Goal: Check status: Check status

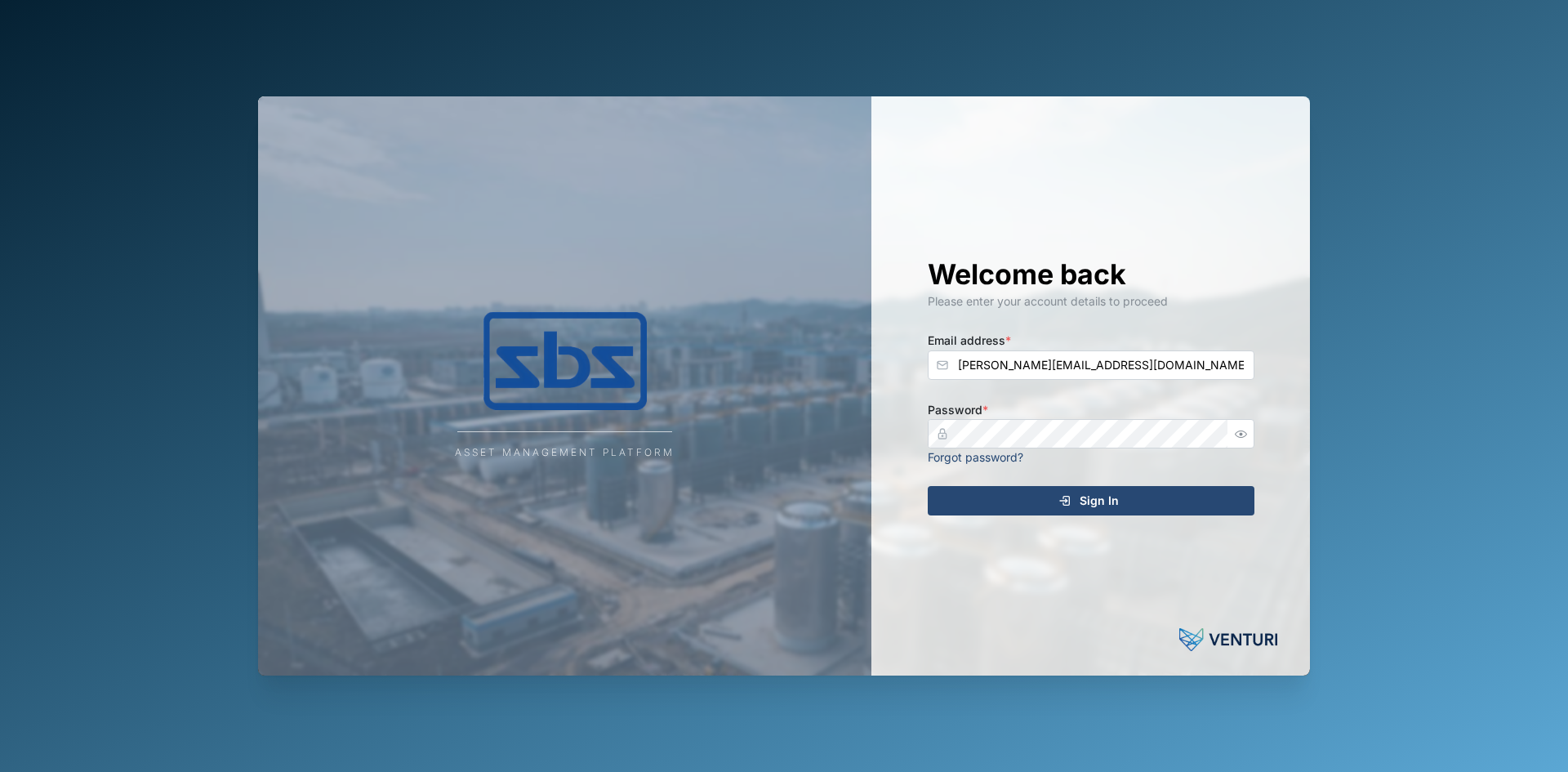
click at [1099, 502] on span "Sign In" at bounding box center [1099, 500] width 39 height 28
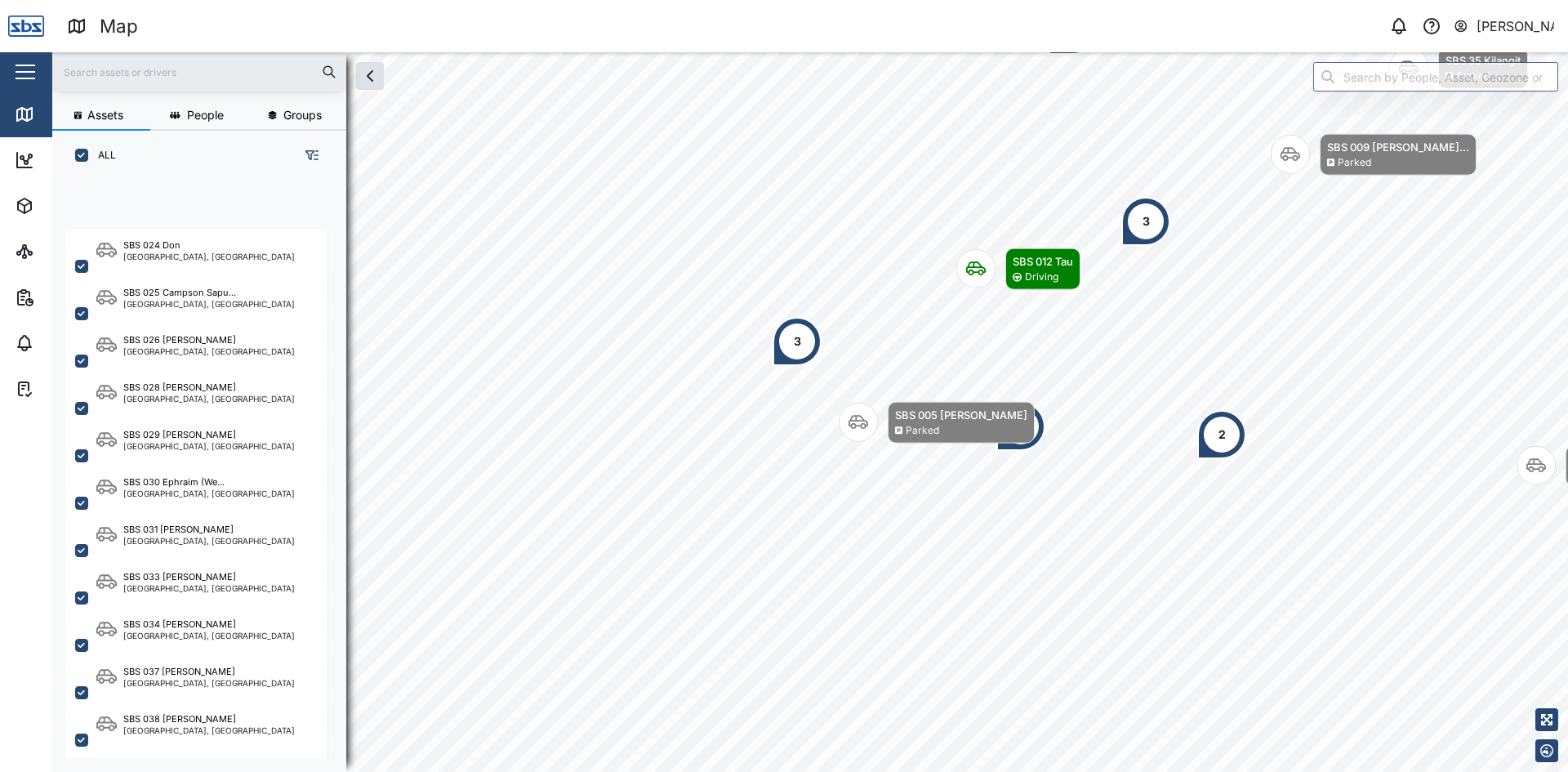
scroll to position [1595, 0]
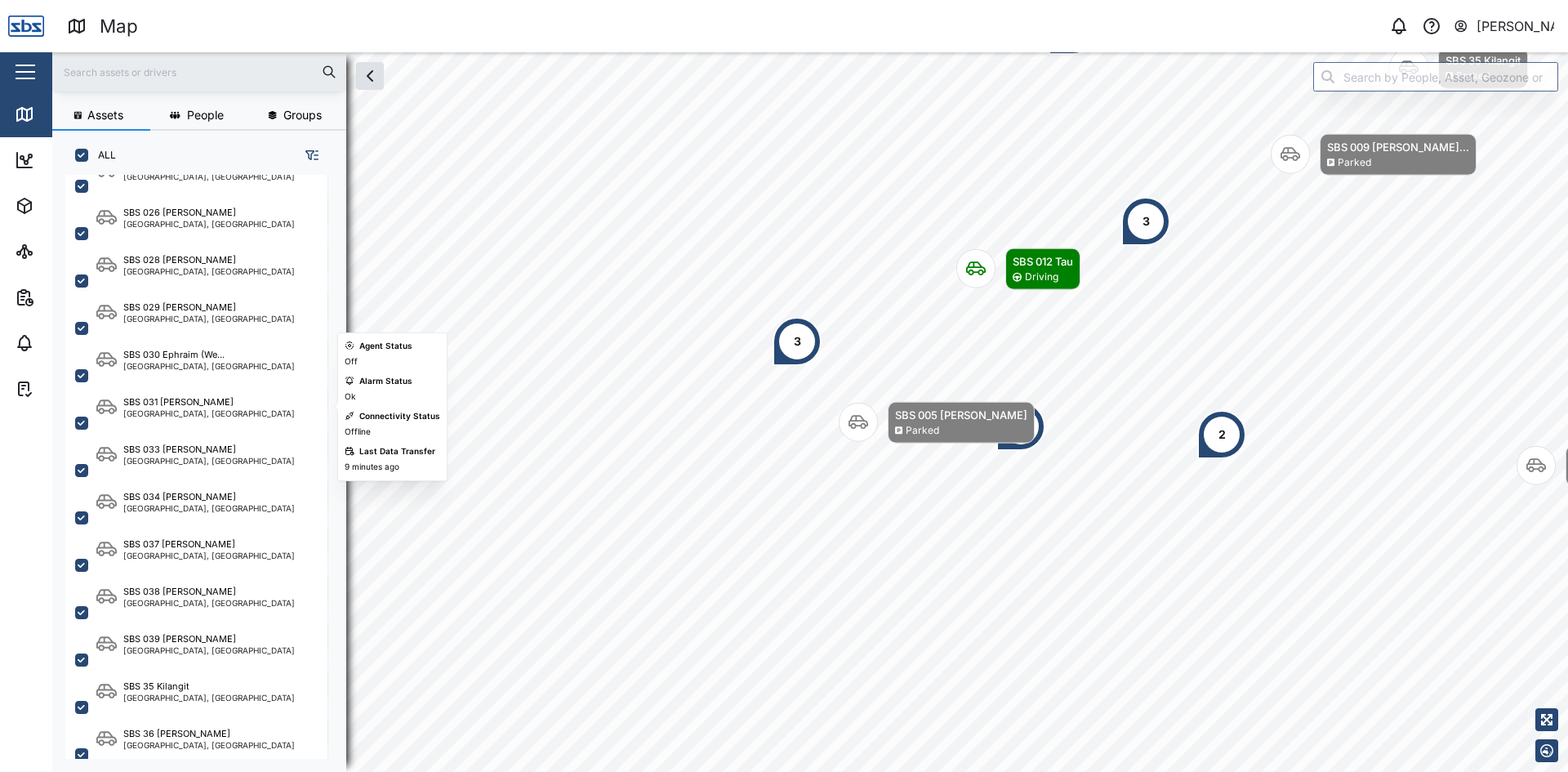
click at [187, 406] on div "SBS 031 [PERSON_NAME]" at bounding box center [209, 402] width 171 height 14
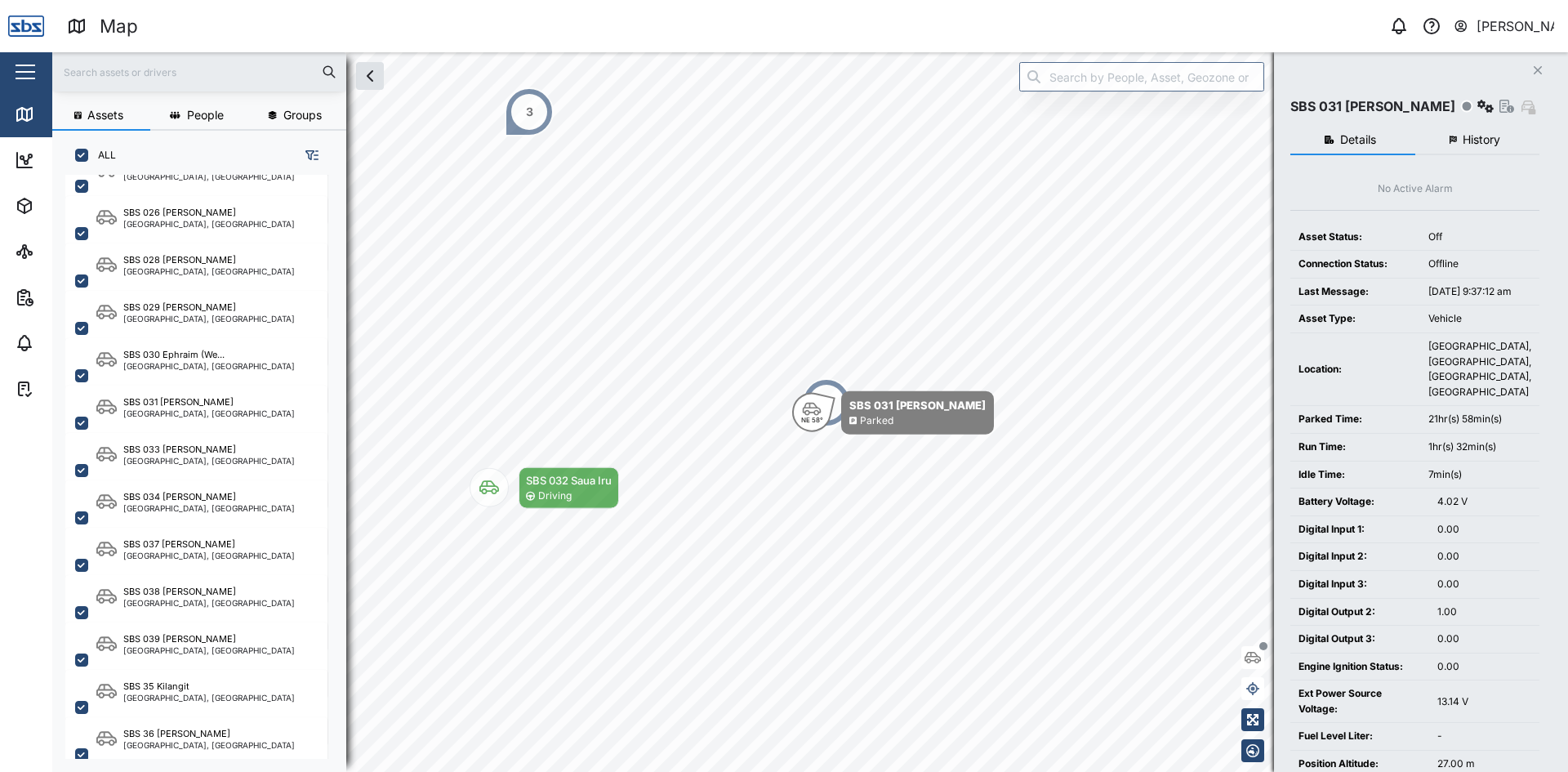
click at [1475, 143] on span "History" at bounding box center [1481, 139] width 37 height 12
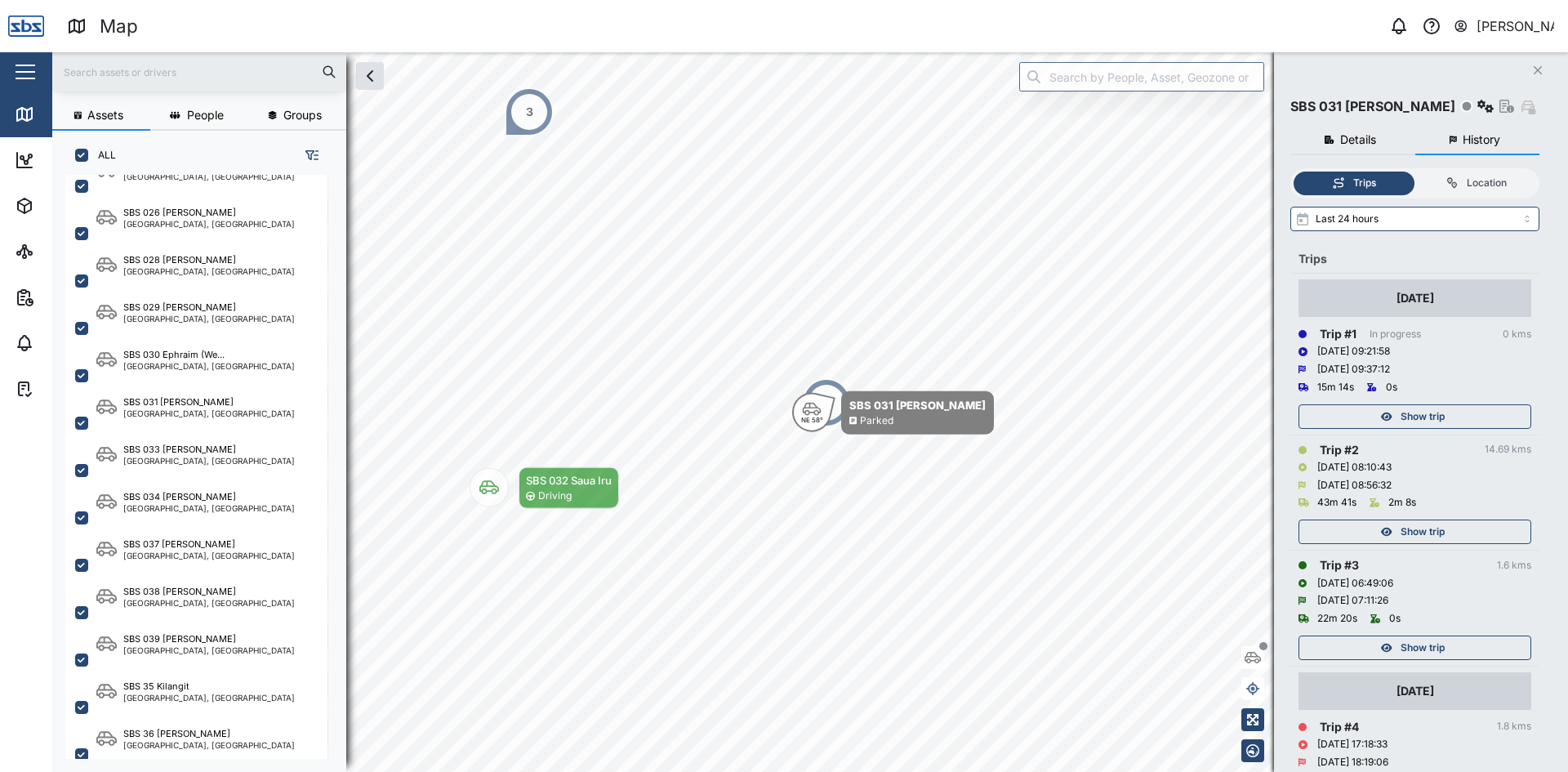
click at [1445, 651] on div "Show trip" at bounding box center [1413, 648] width 212 height 23
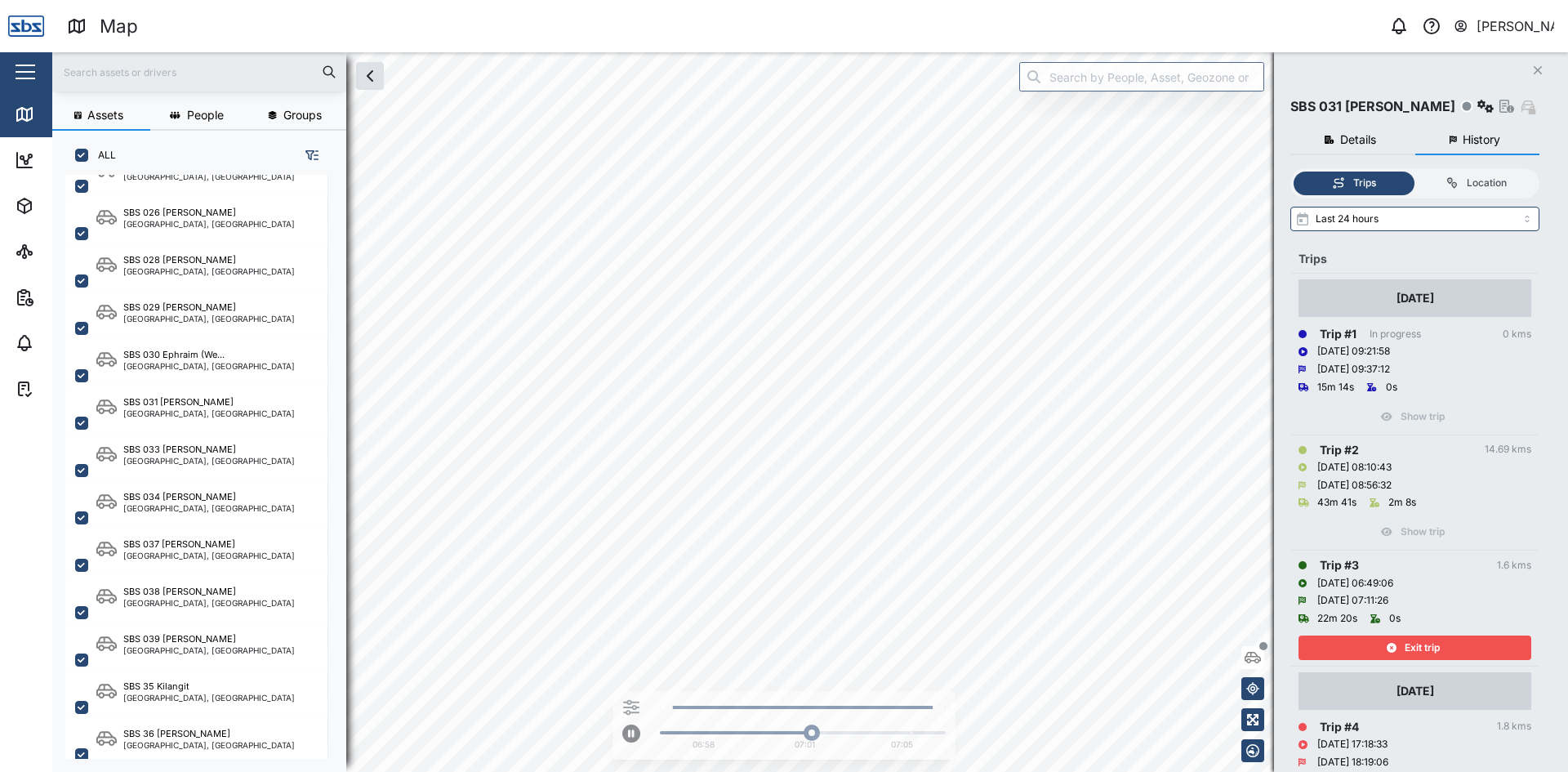
click at [1446, 645] on div "Exit trip" at bounding box center [1413, 648] width 212 height 23
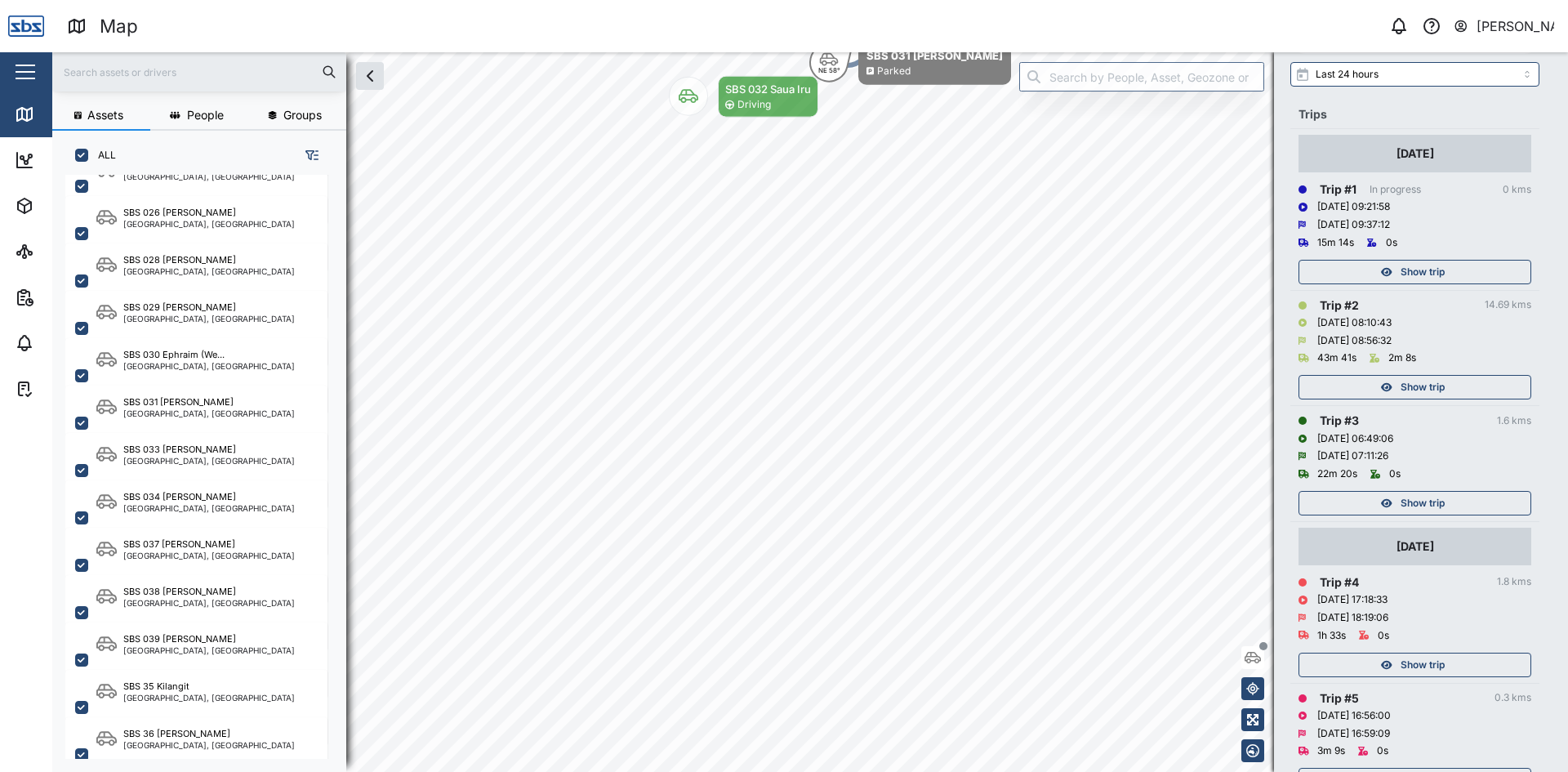
scroll to position [163, 0]
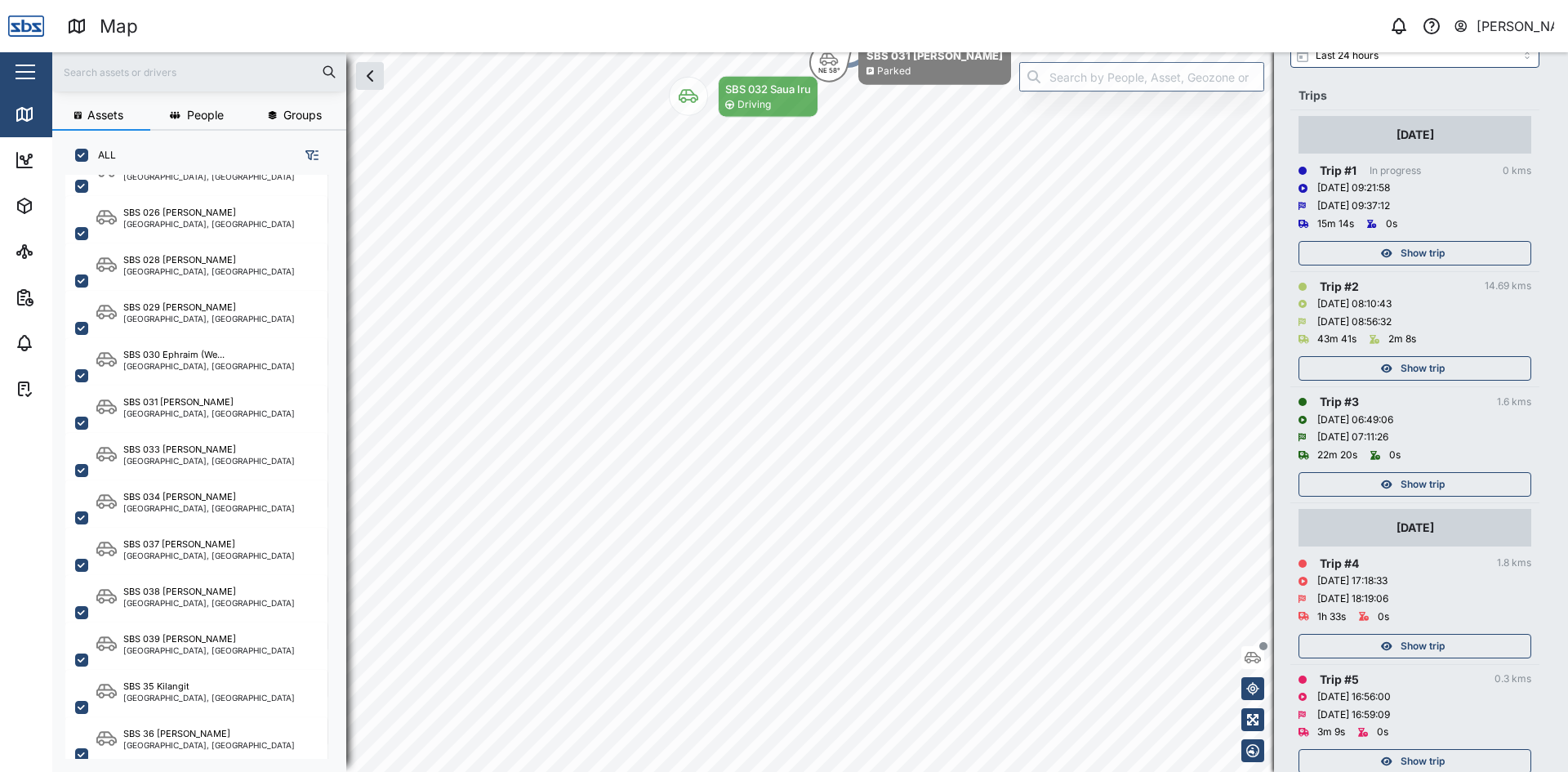
click at [1446, 645] on div "Show trip" at bounding box center [1413, 646] width 212 height 23
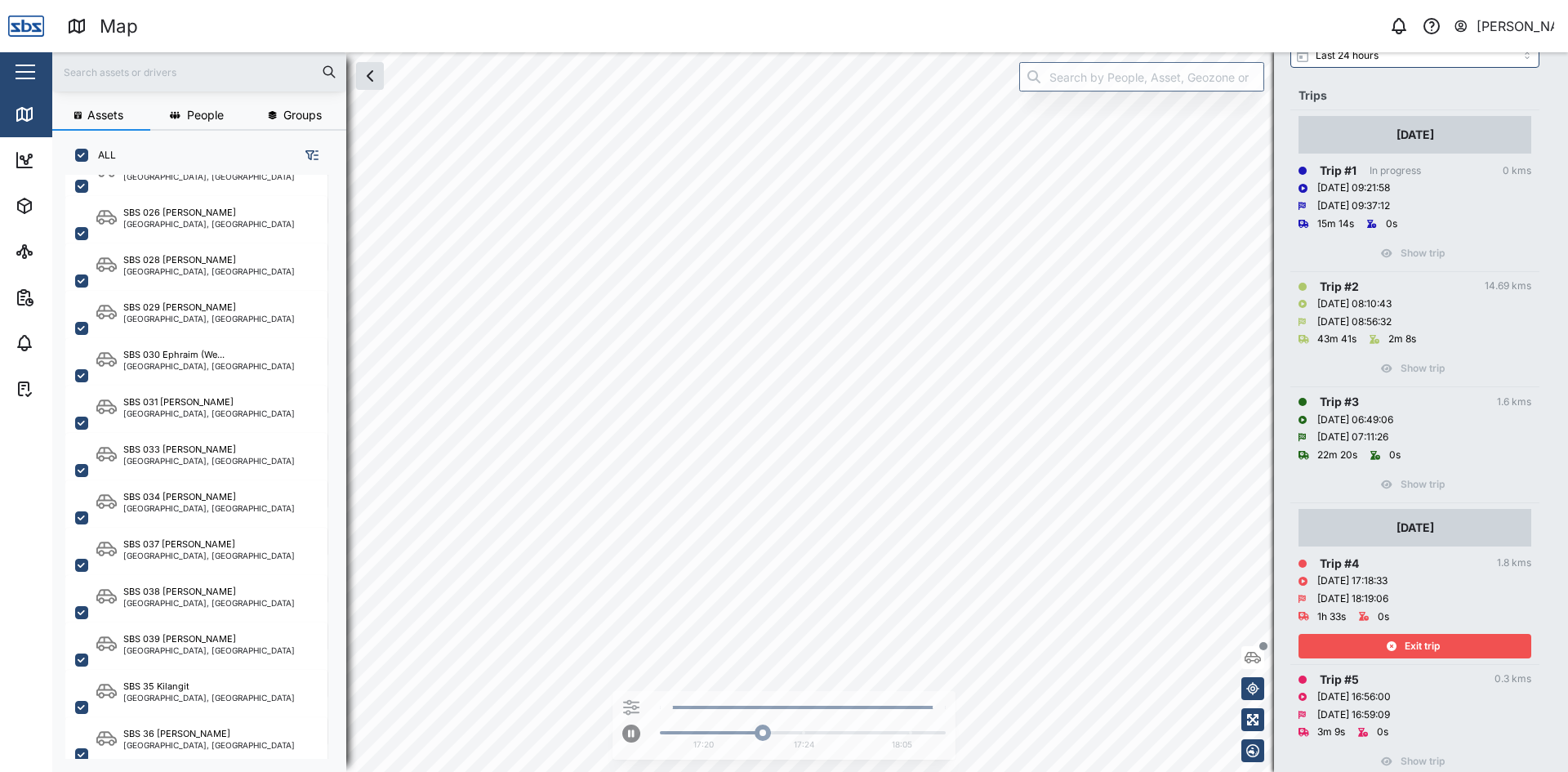
click at [1446, 645] on div "Exit trip" at bounding box center [1413, 646] width 212 height 23
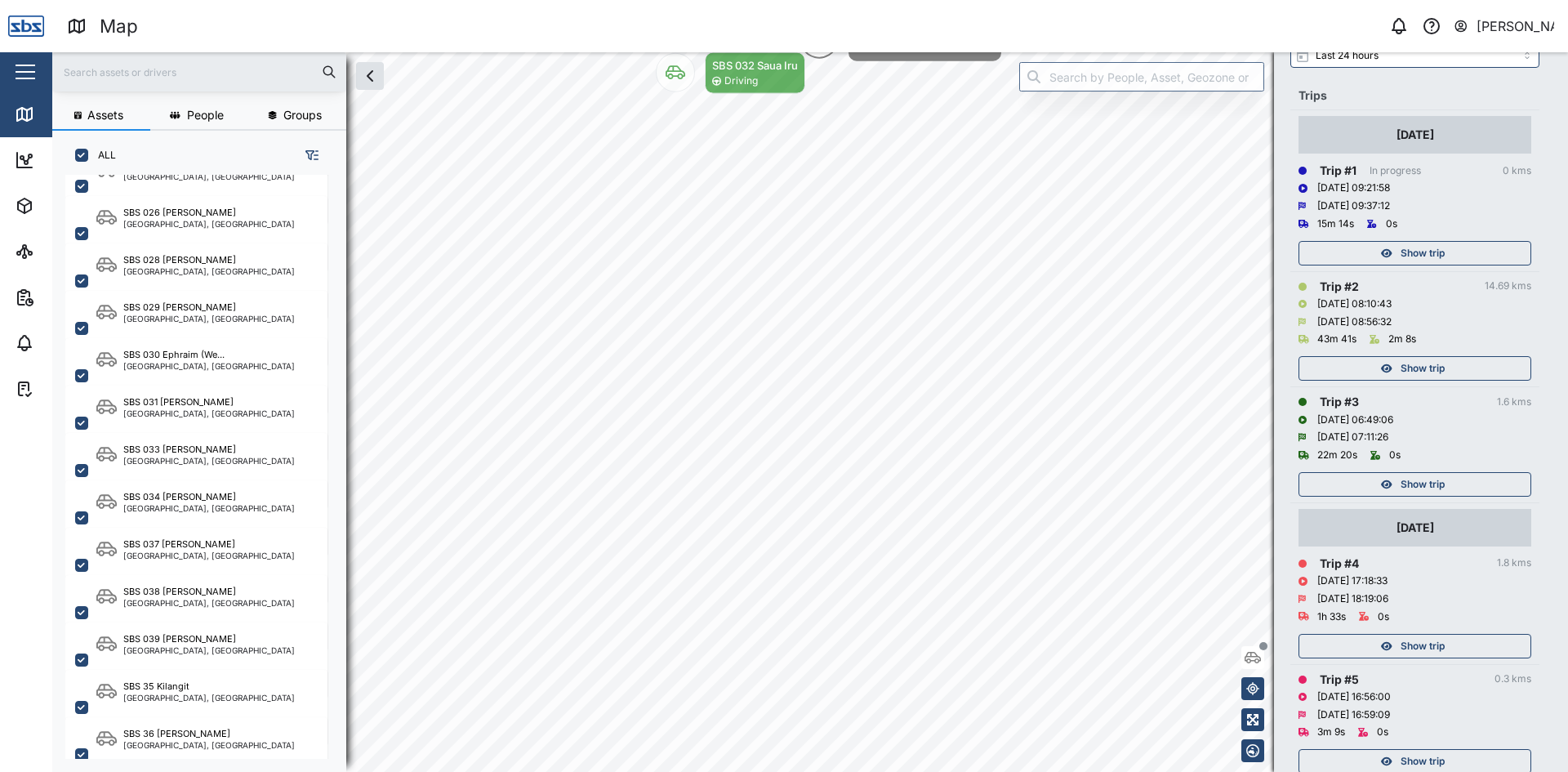
click at [1436, 757] on span "Show trip" at bounding box center [1423, 761] width 44 height 23
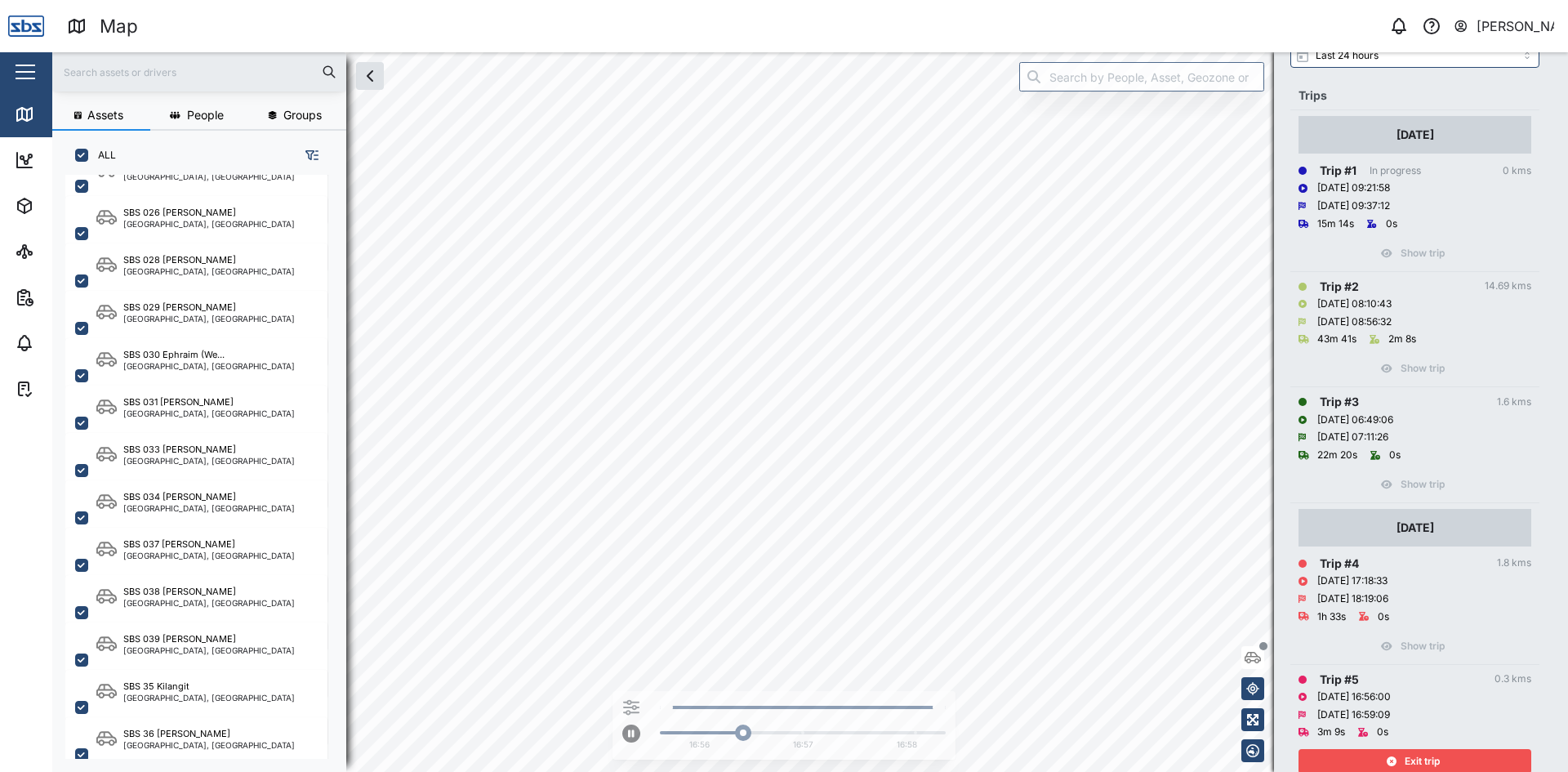
click at [1436, 757] on span "Exit trip" at bounding box center [1422, 761] width 36 height 23
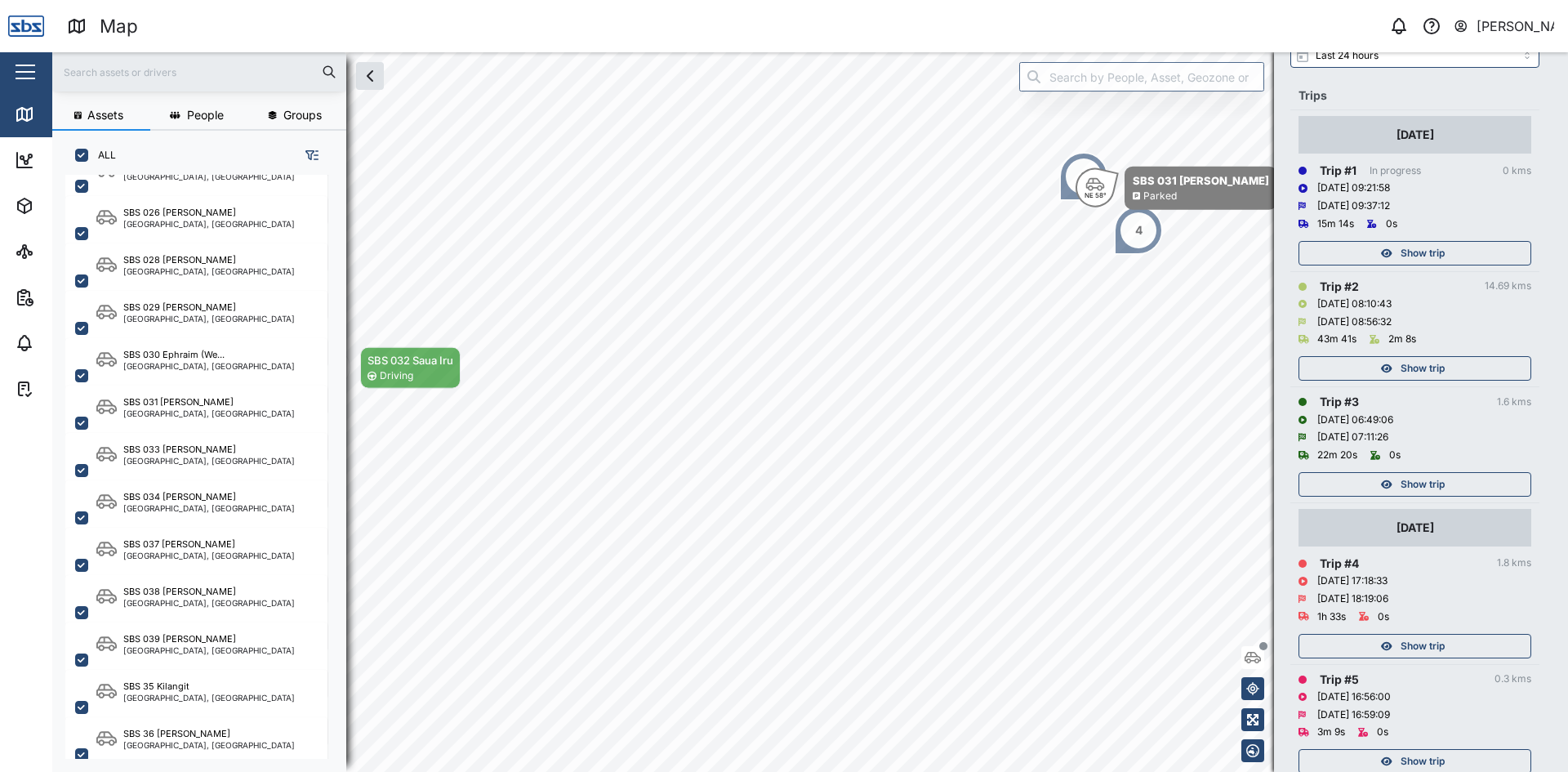
scroll to position [245, 0]
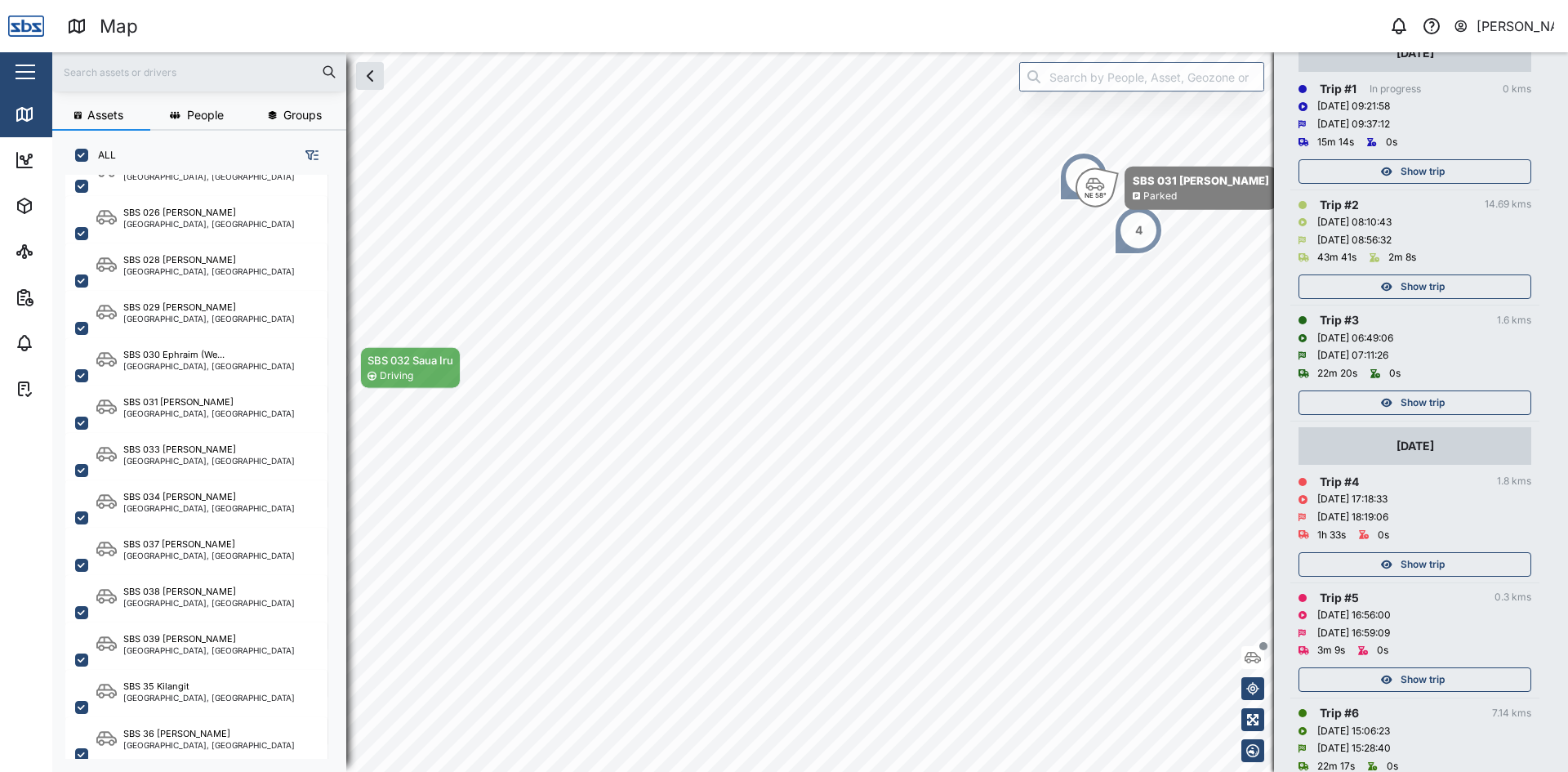
click at [1415, 409] on span "Show trip" at bounding box center [1423, 402] width 44 height 23
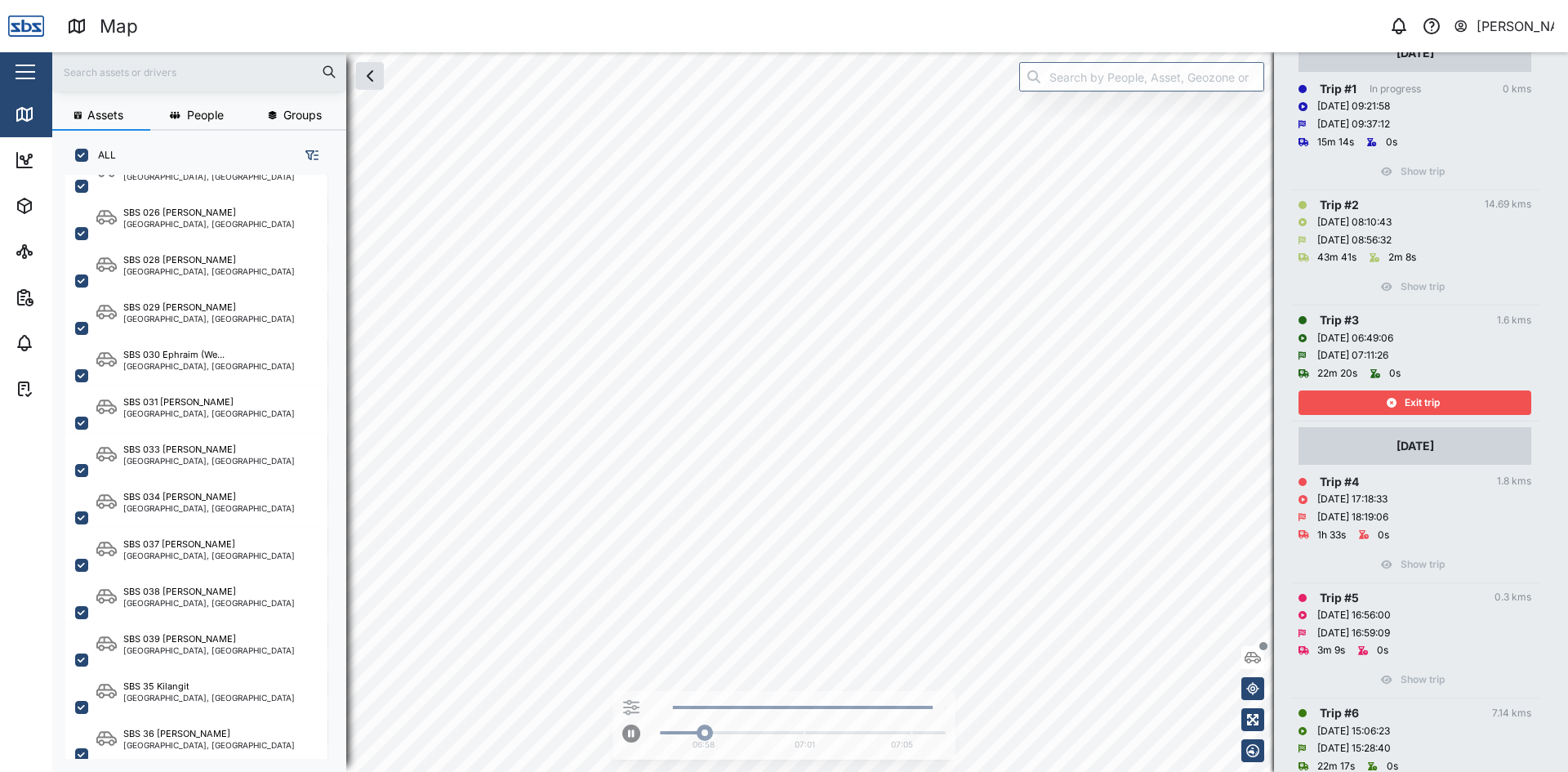
drag, startPoint x: 1415, startPoint y: 409, endPoint x: 1413, endPoint y: 390, distance: 19.1
click at [1413, 391] on button "Exit trip" at bounding box center [1415, 402] width 233 height 25
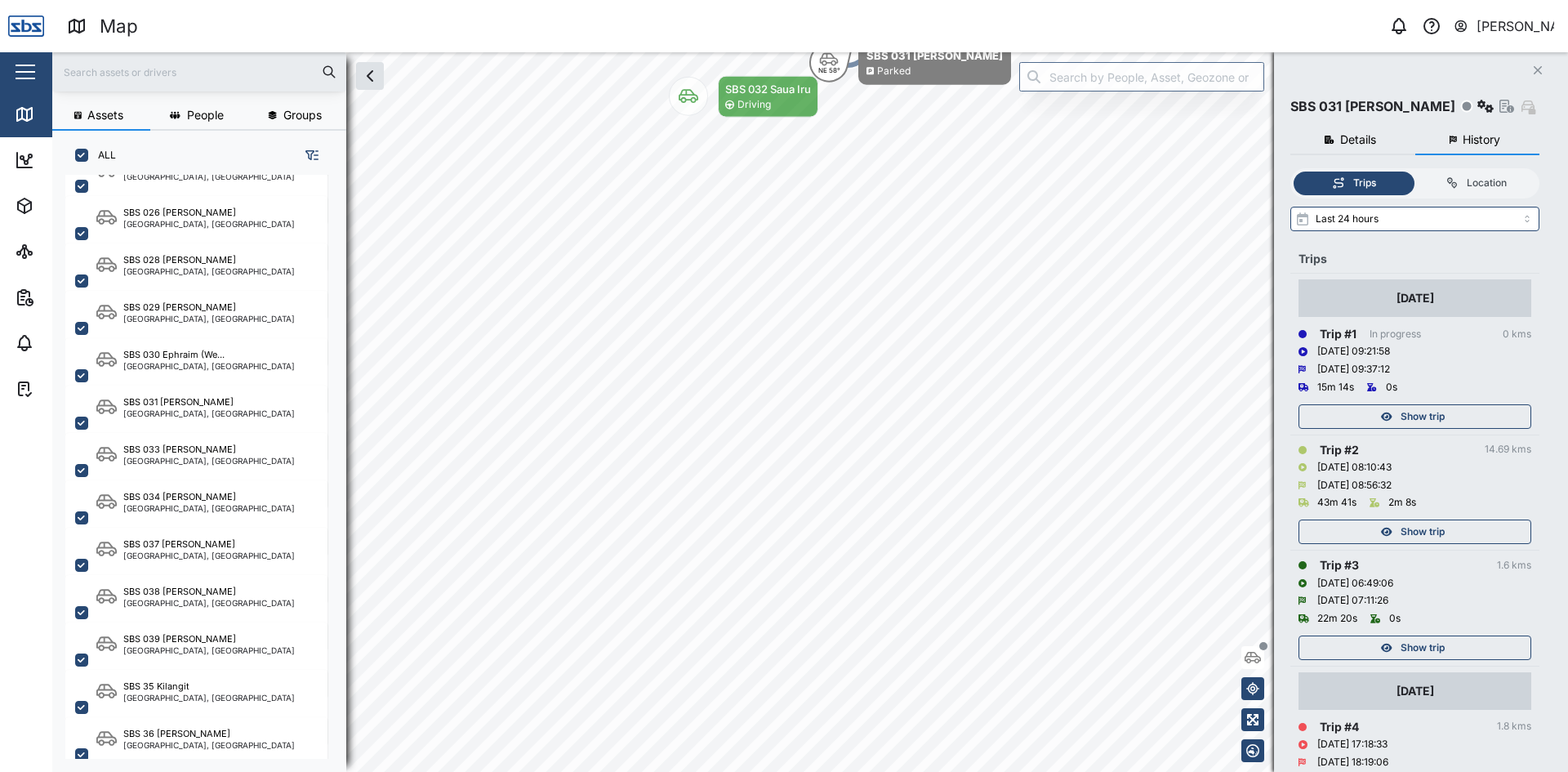
click at [1537, 66] on icon "Close" at bounding box center [1537, 70] width 10 height 13
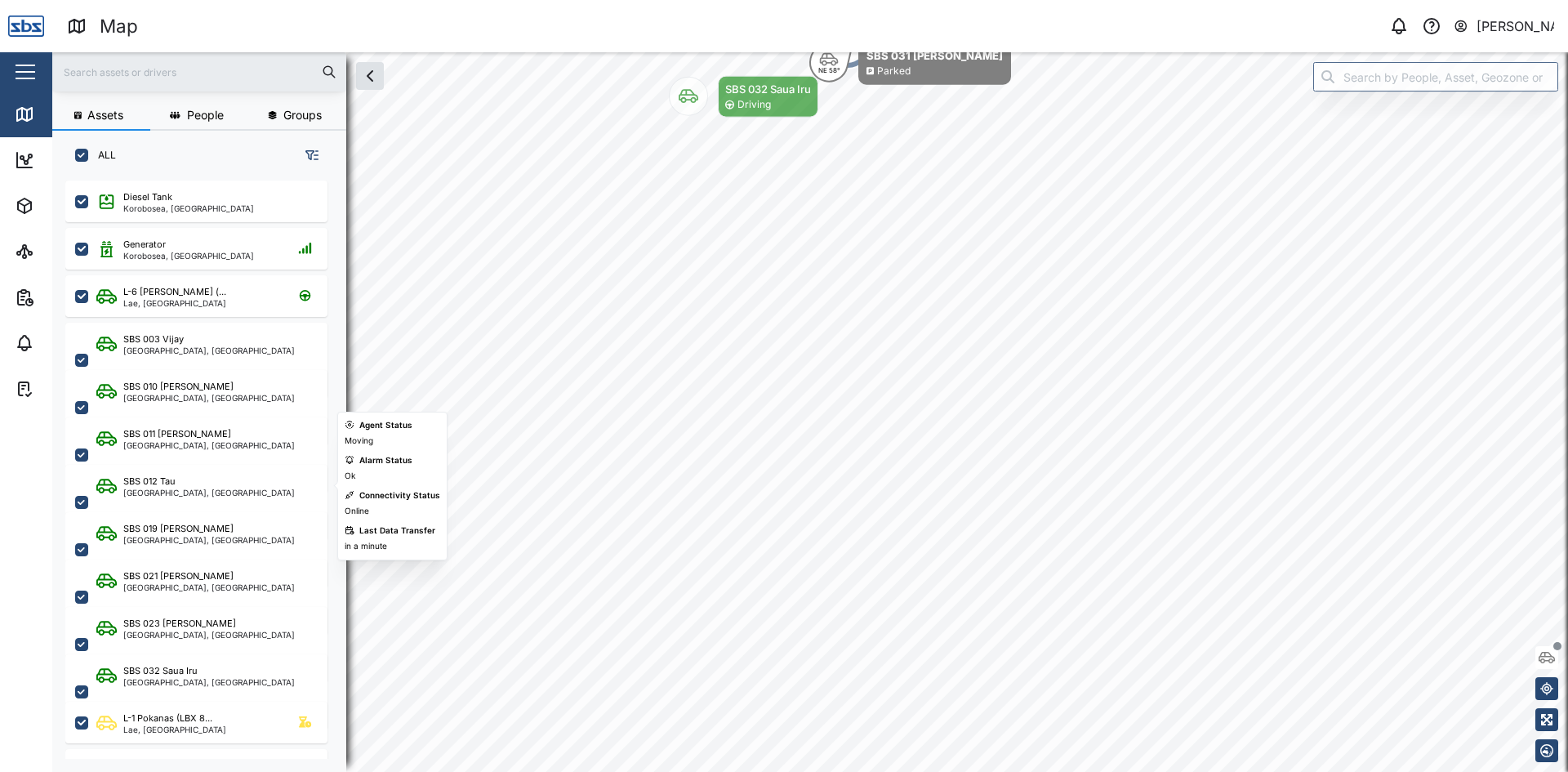
click at [161, 481] on div "SBS 012 Tau" at bounding box center [149, 482] width 52 height 14
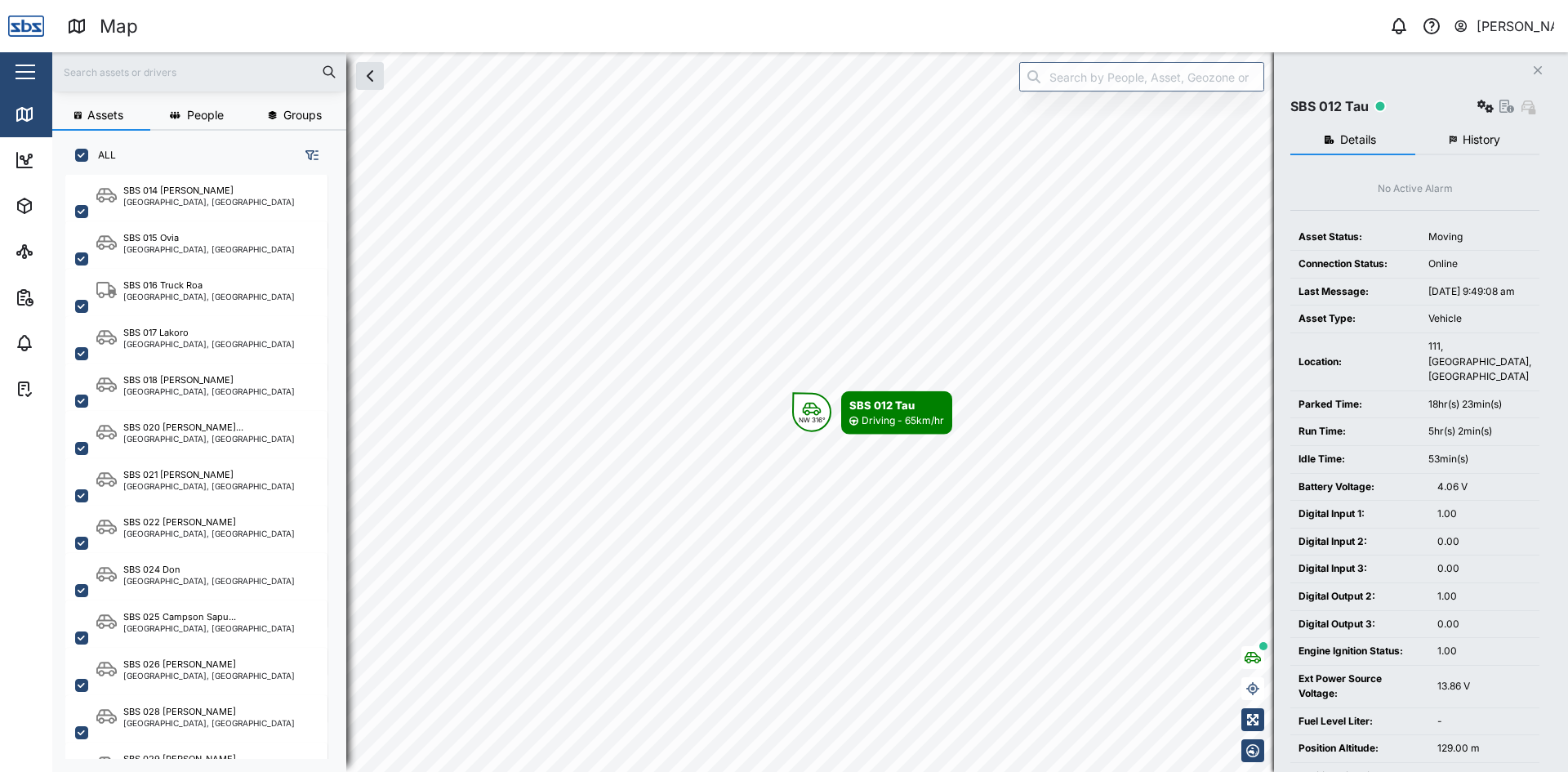
scroll to position [1470, 0]
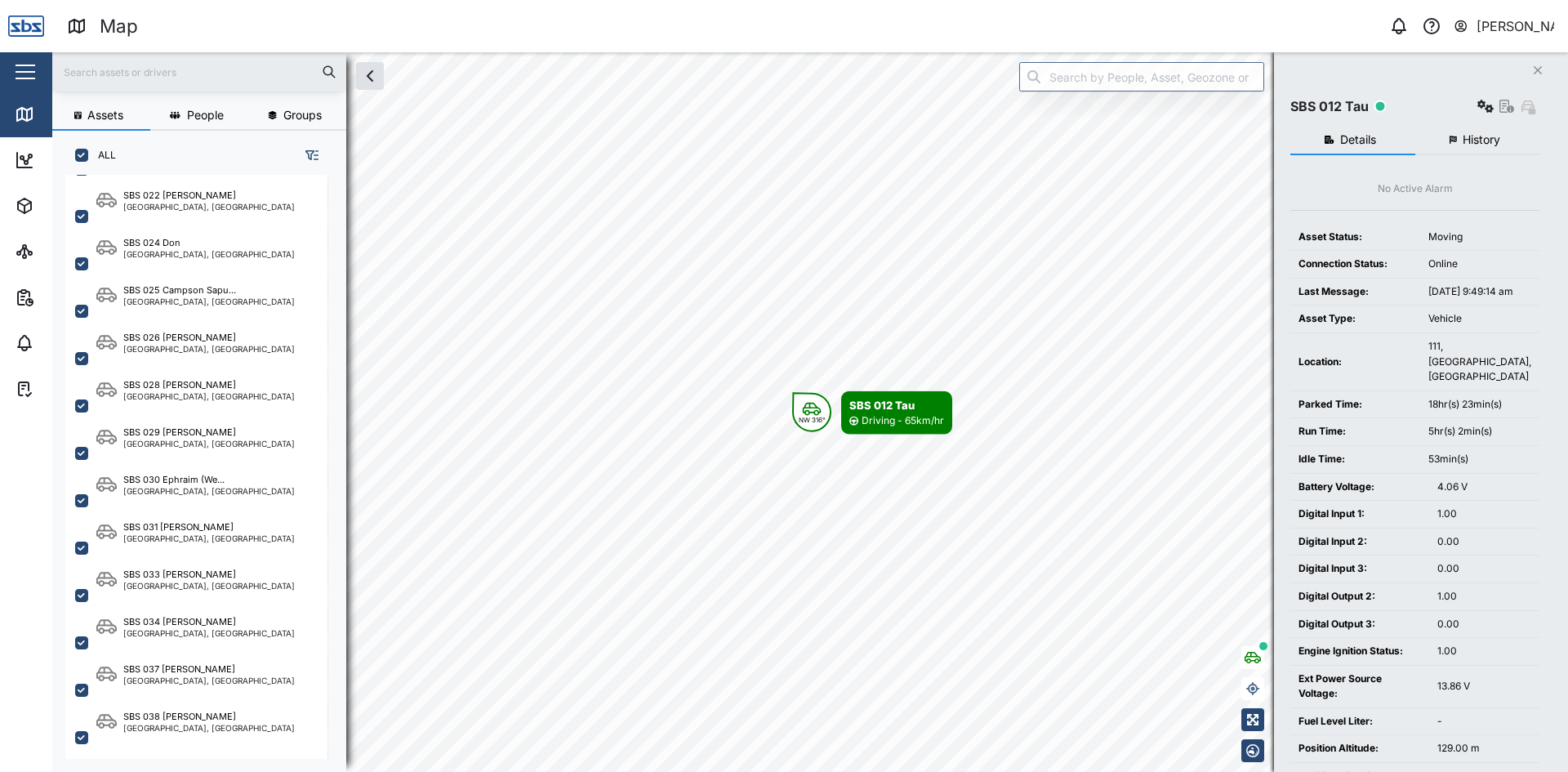
click at [240, 498] on div "SBS 030 Ephraim (We... [GEOGRAPHIC_DATA], [GEOGRAPHIC_DATA]" at bounding box center [196, 500] width 262 height 76
click at [1472, 137] on span "History" at bounding box center [1481, 139] width 37 height 12
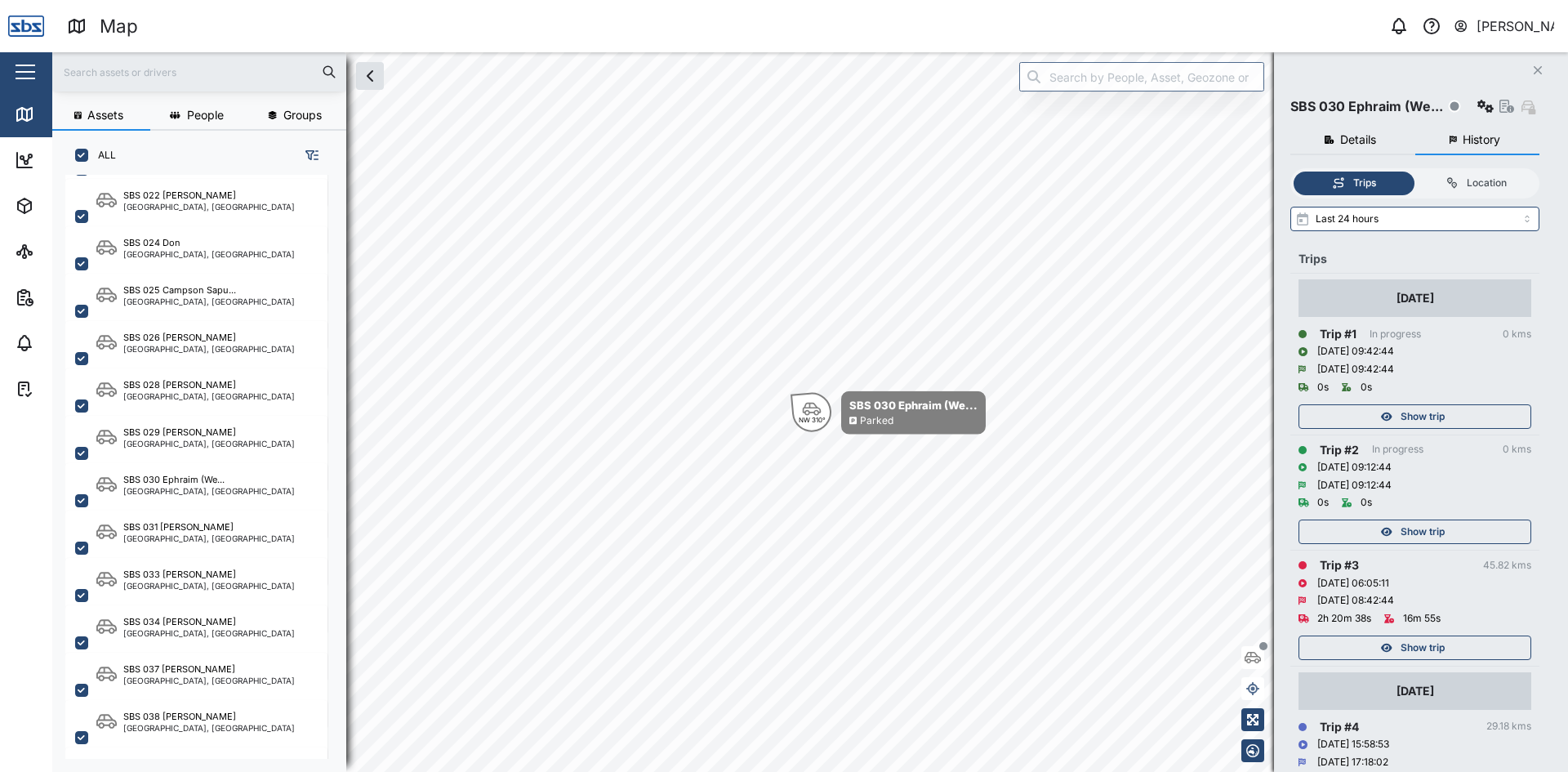
click at [1421, 649] on span "Show trip" at bounding box center [1423, 648] width 44 height 23
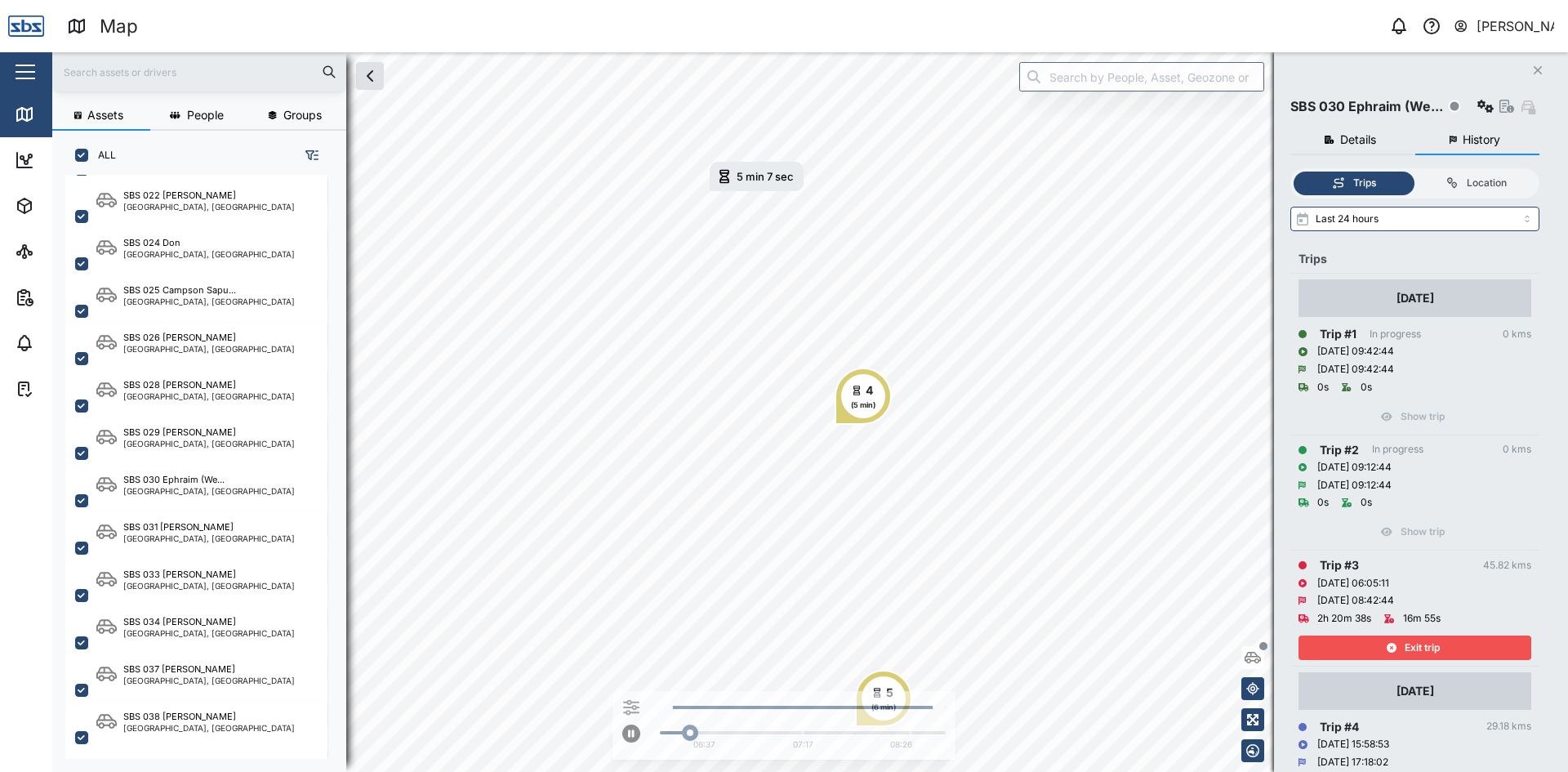
click at [1421, 649] on span "Exit trip" at bounding box center [1422, 648] width 36 height 23
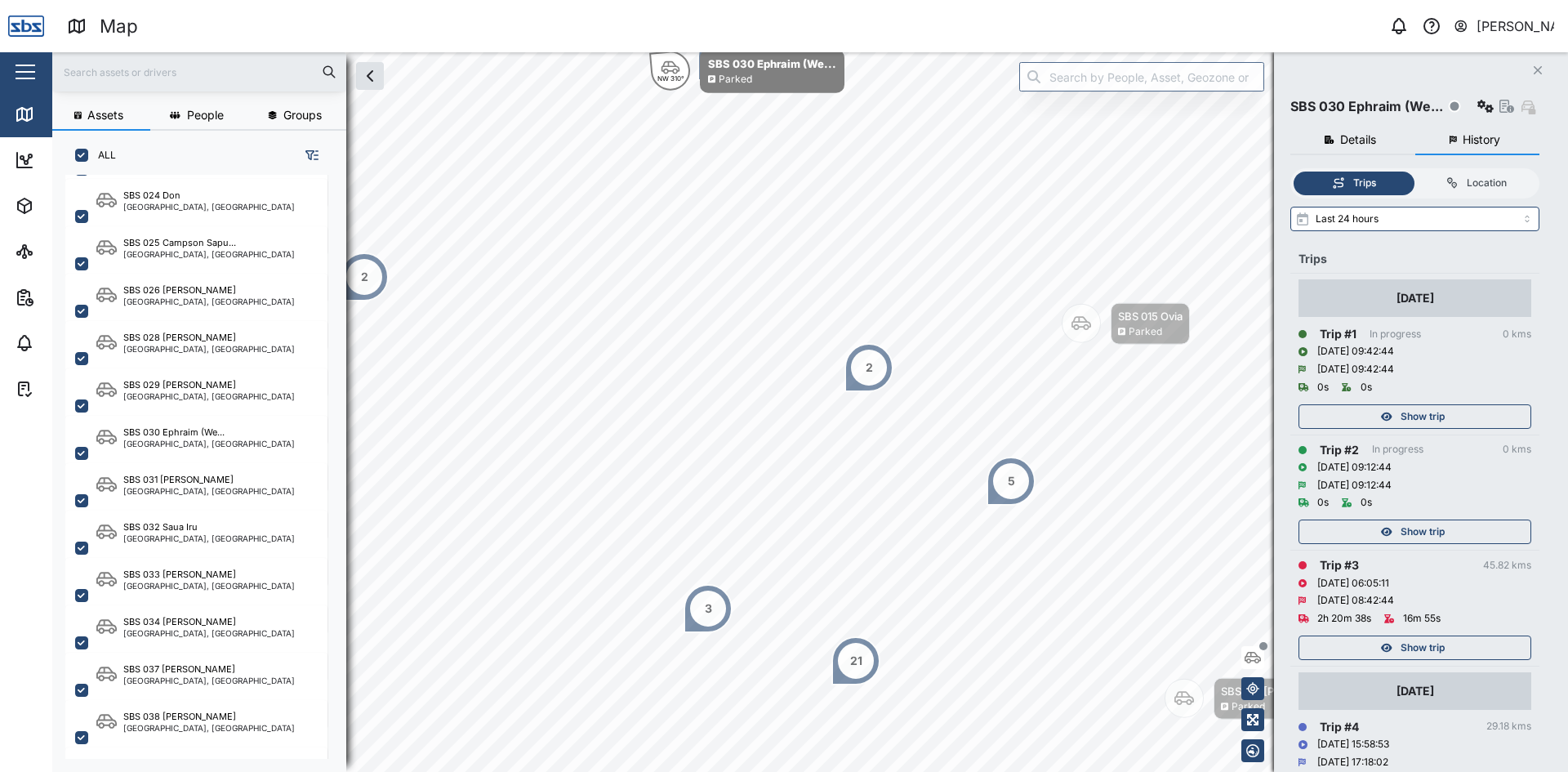
scroll to position [82, 0]
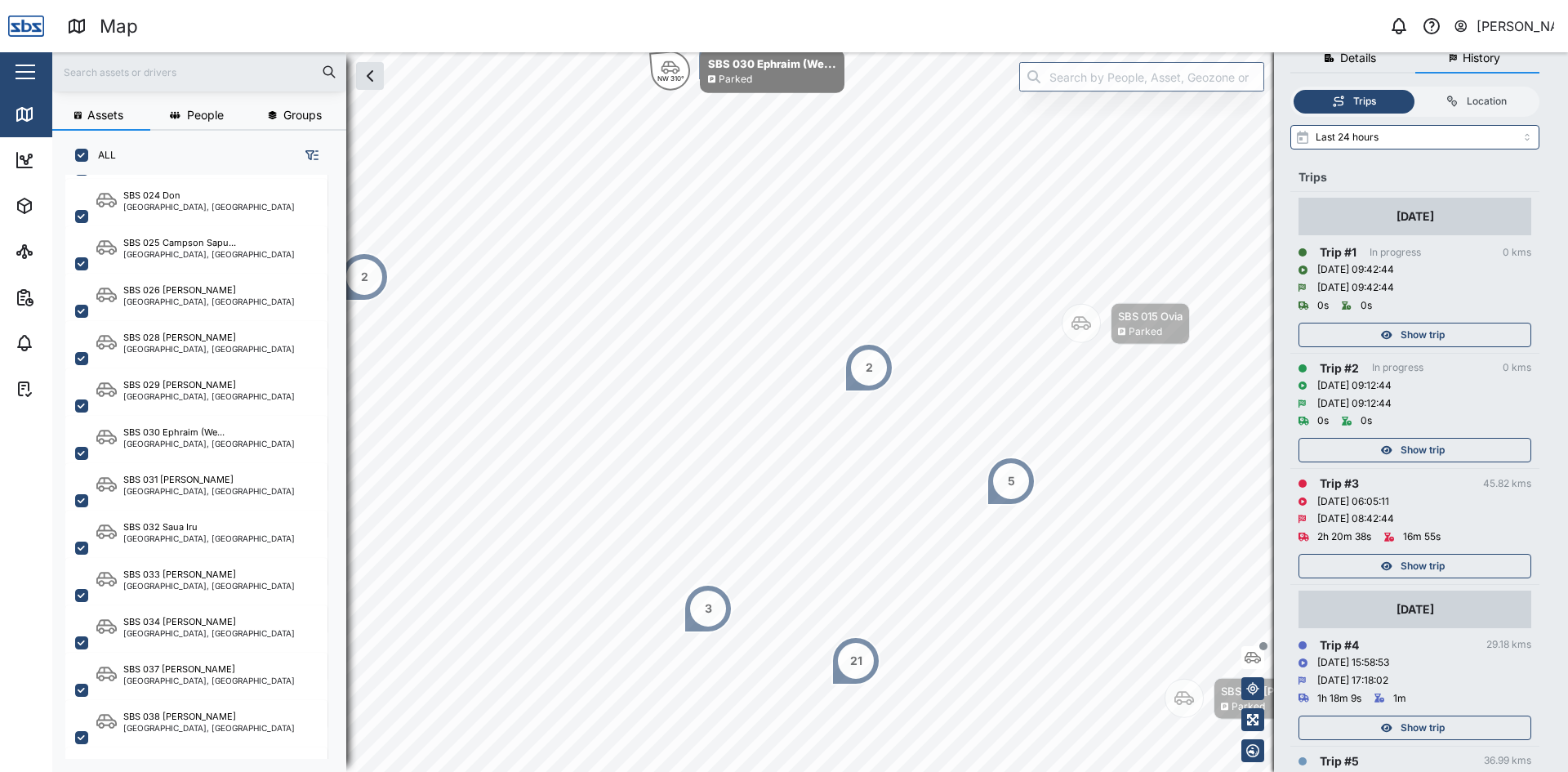
click at [1429, 559] on span "Show trip" at bounding box center [1423, 566] width 44 height 23
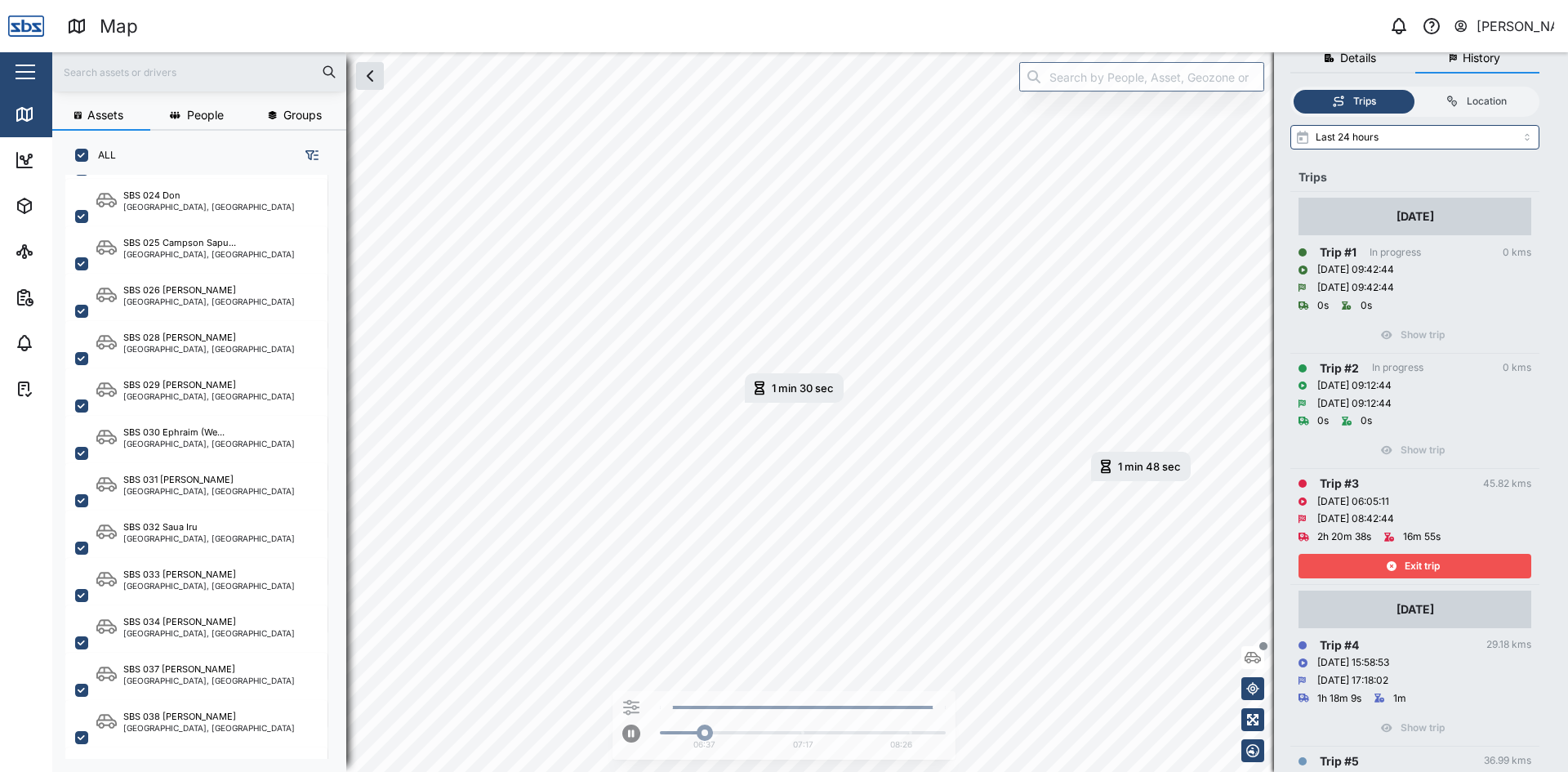
click at [1436, 568] on span "Exit trip" at bounding box center [1422, 566] width 36 height 23
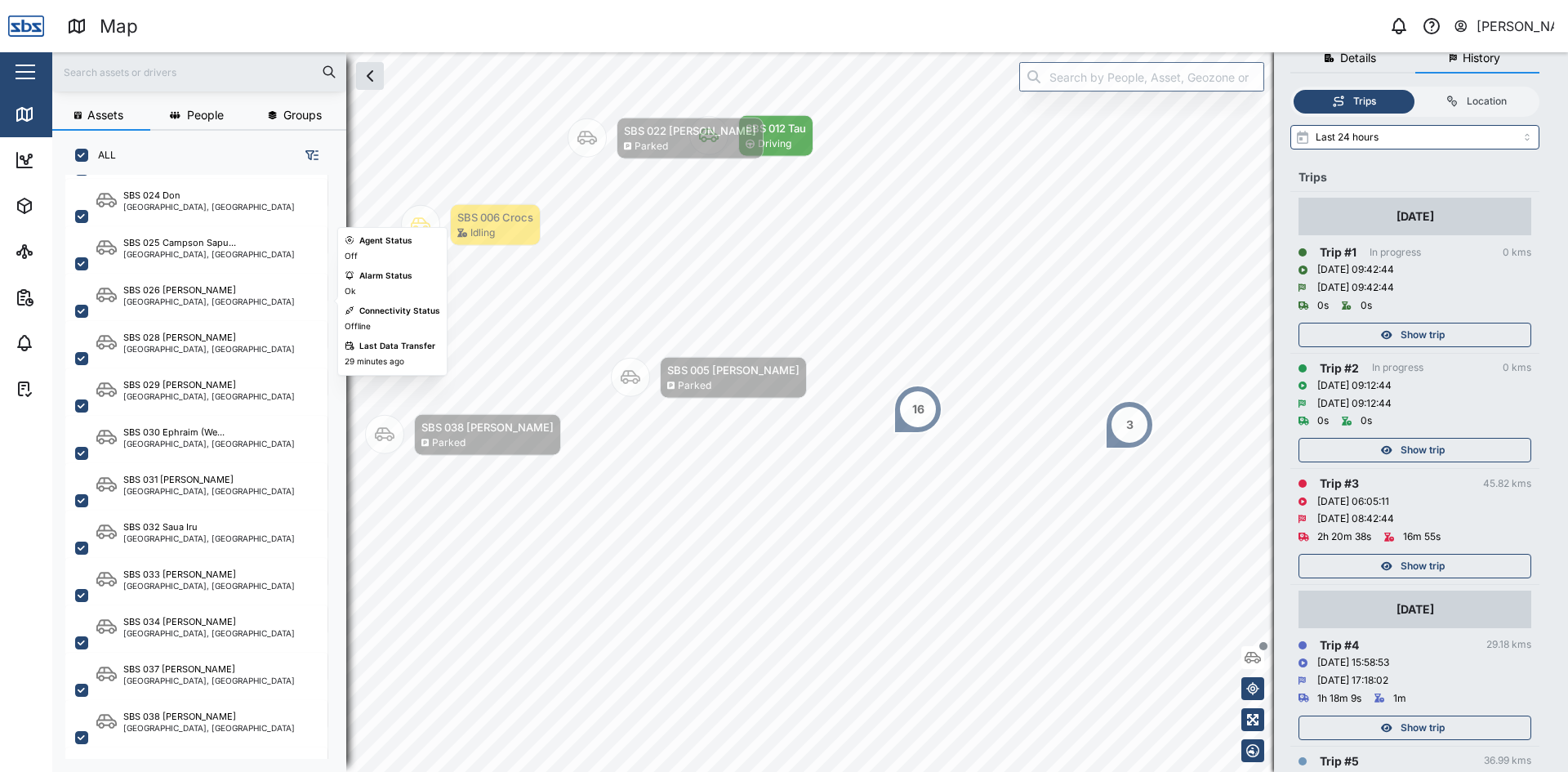
scroll to position [1307, 0]
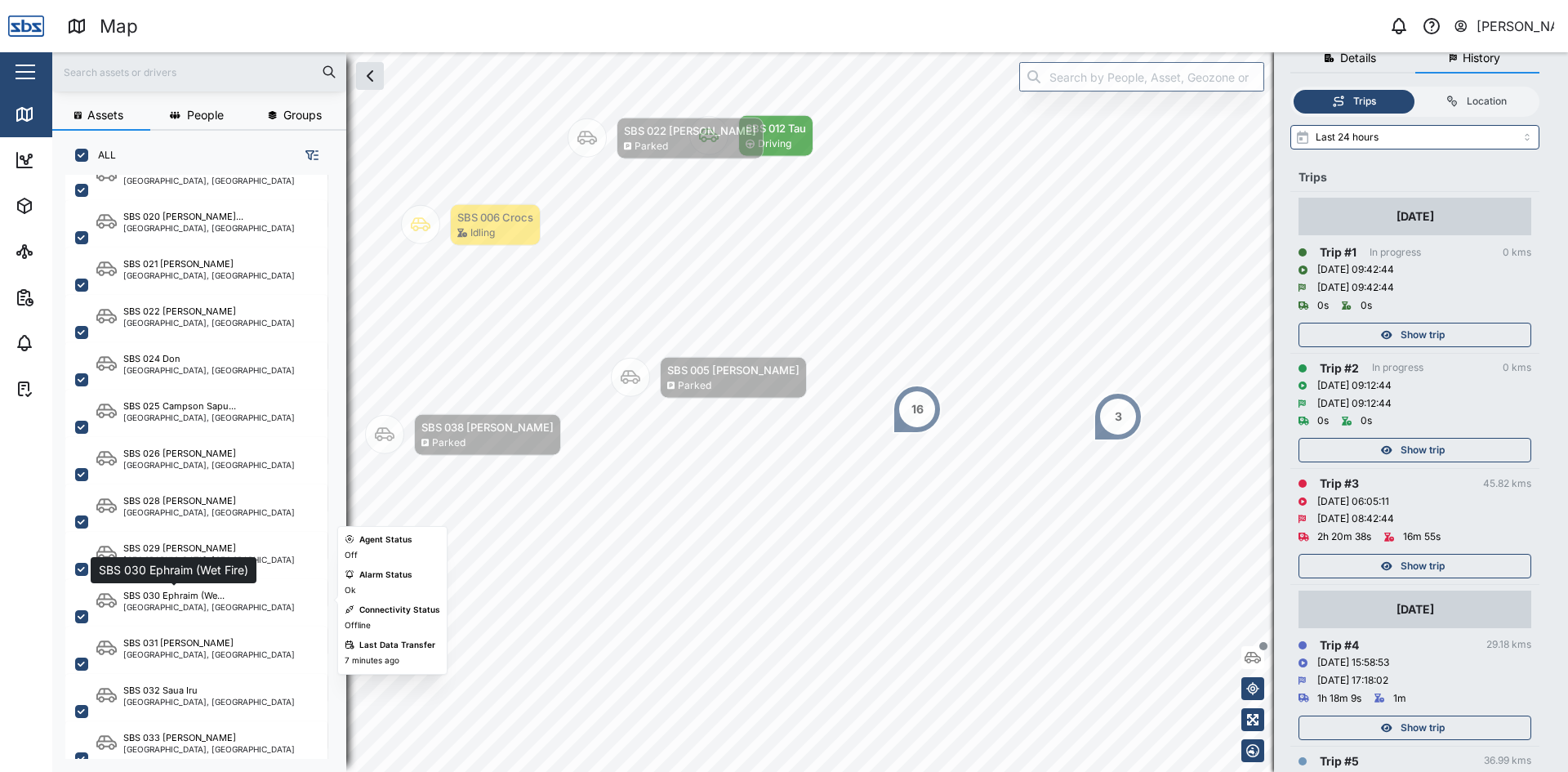
click at [202, 601] on div "SBS 030 Ephraim (We..." at bounding box center [174, 596] width 101 height 14
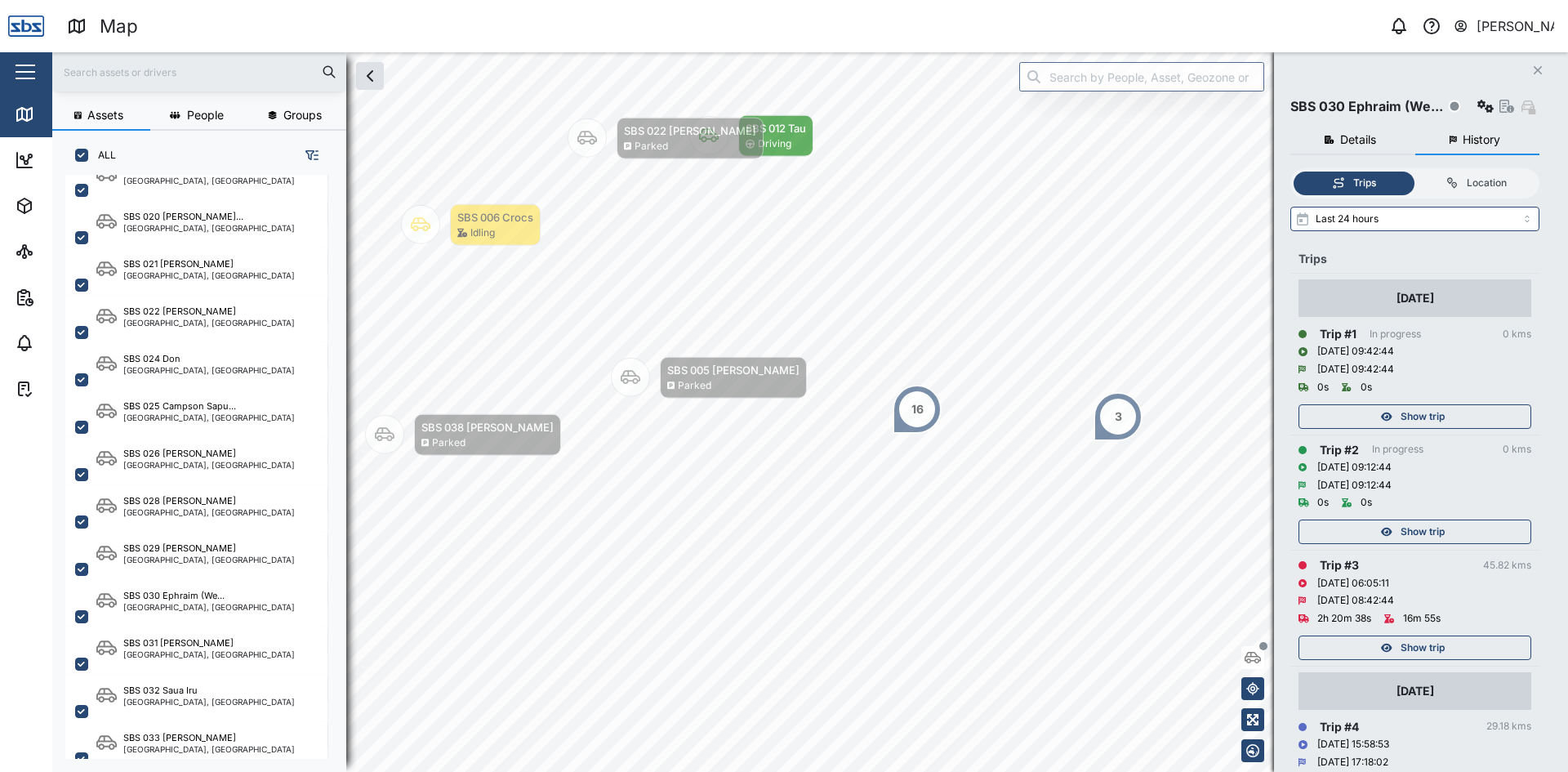
click at [1535, 74] on icon "button" at bounding box center [1537, 69] width 8 height 8
